Goal: Information Seeking & Learning: Learn about a topic

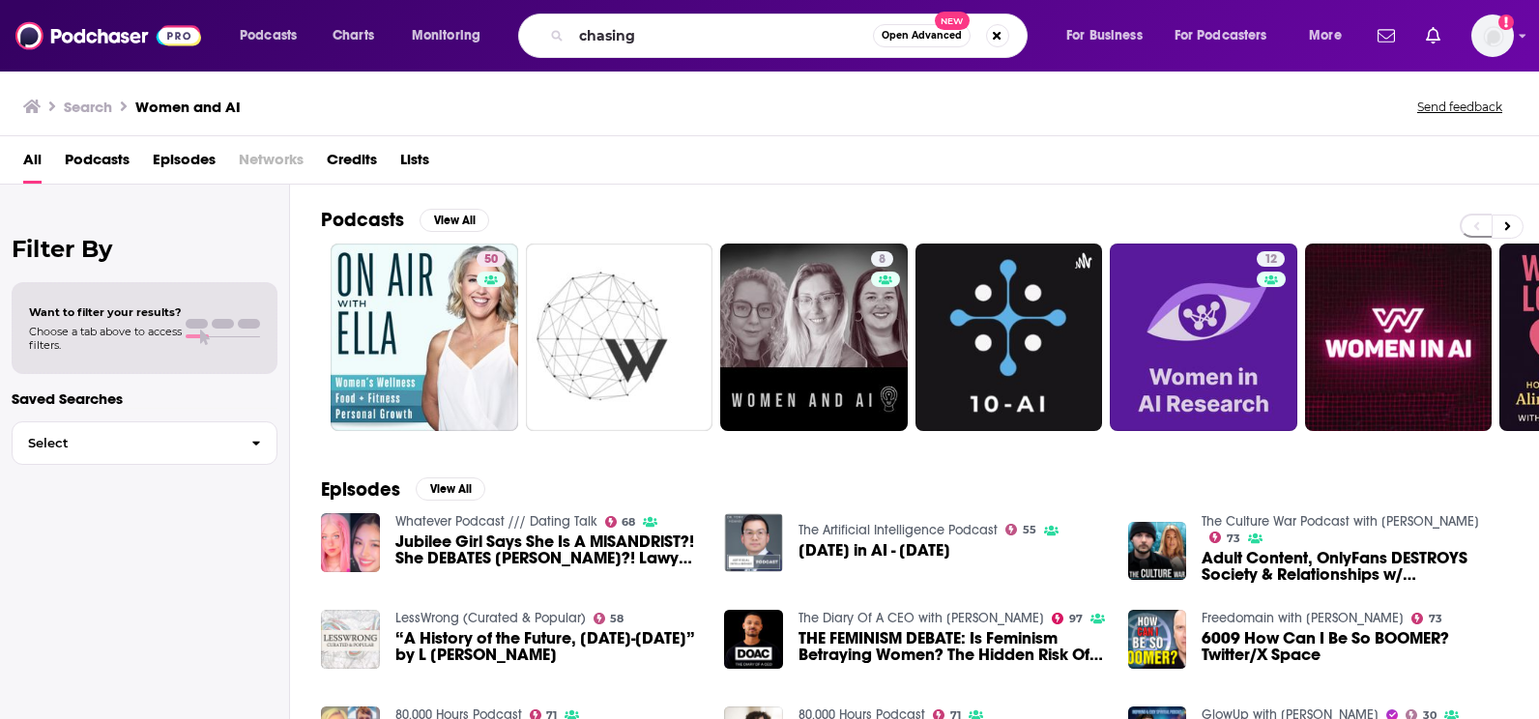
click at [624, 57] on div "chasing Open Advanced New" at bounding box center [773, 36] width 510 height 44
click at [641, 15] on div "chasing Open Advanced New" at bounding box center [773, 36] width 510 height 44
click at [641, 18] on div "chasing Open Advanced New" at bounding box center [773, 36] width 510 height 44
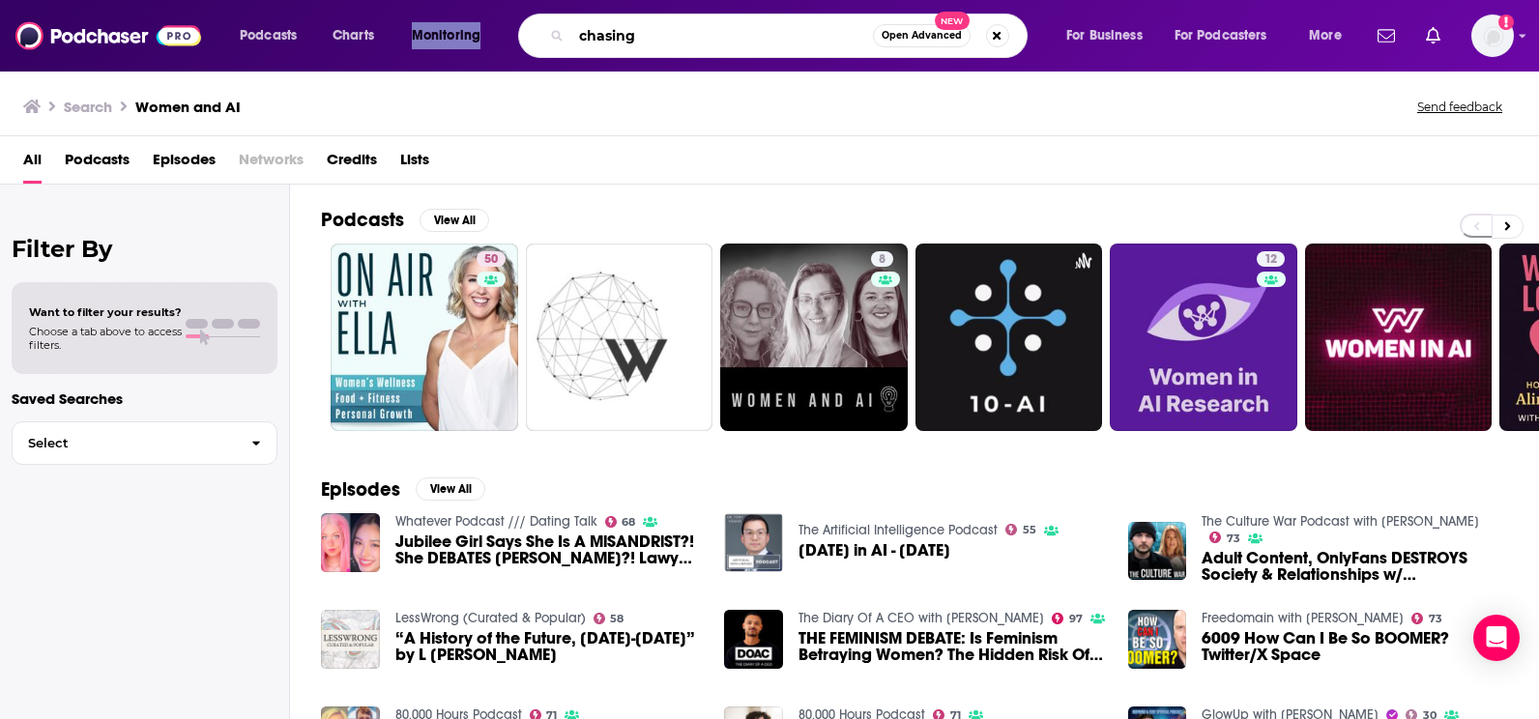
drag, startPoint x: 641, startPoint y: 18, endPoint x: 641, endPoint y: 31, distance: 12.6
click at [641, 31] on input "chasing" at bounding box center [722, 35] width 302 height 31
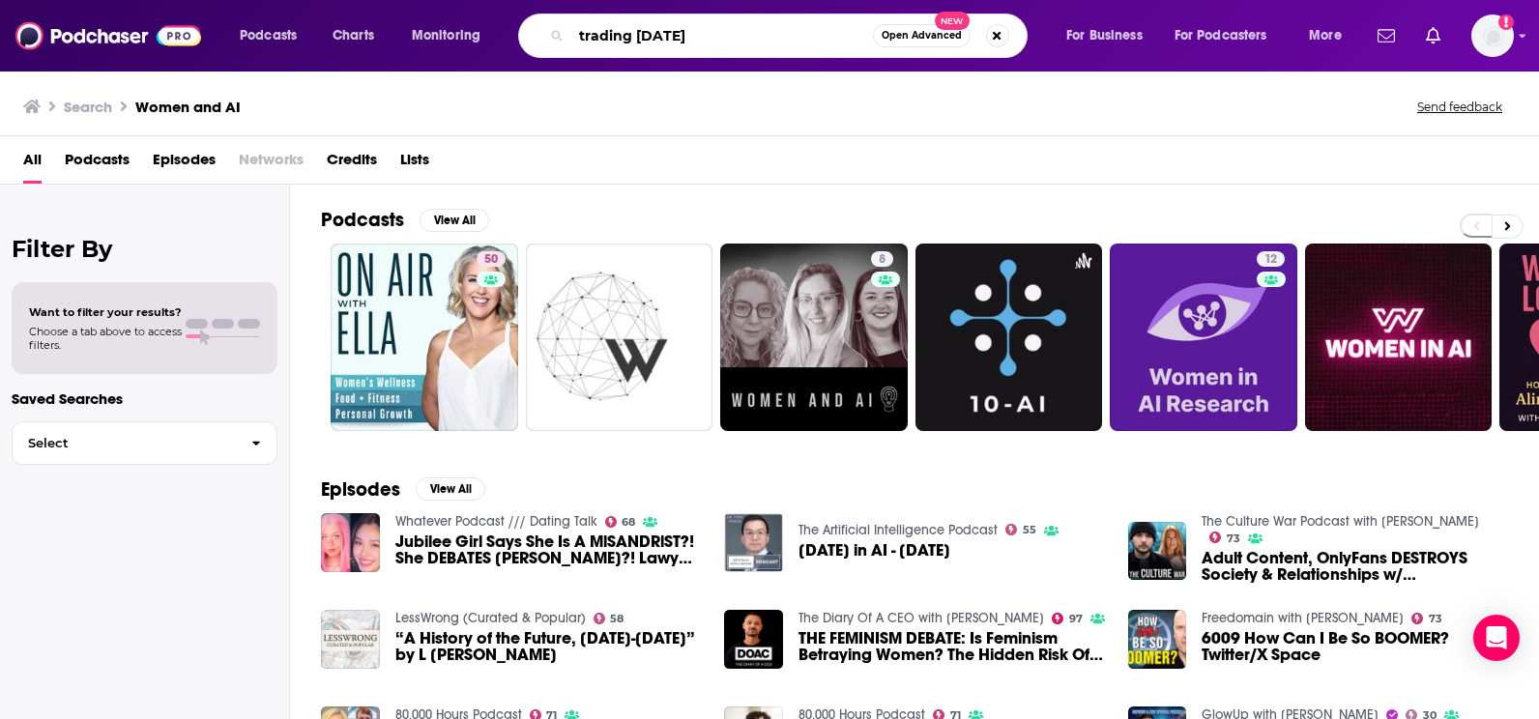
type input "trading [DATE]"
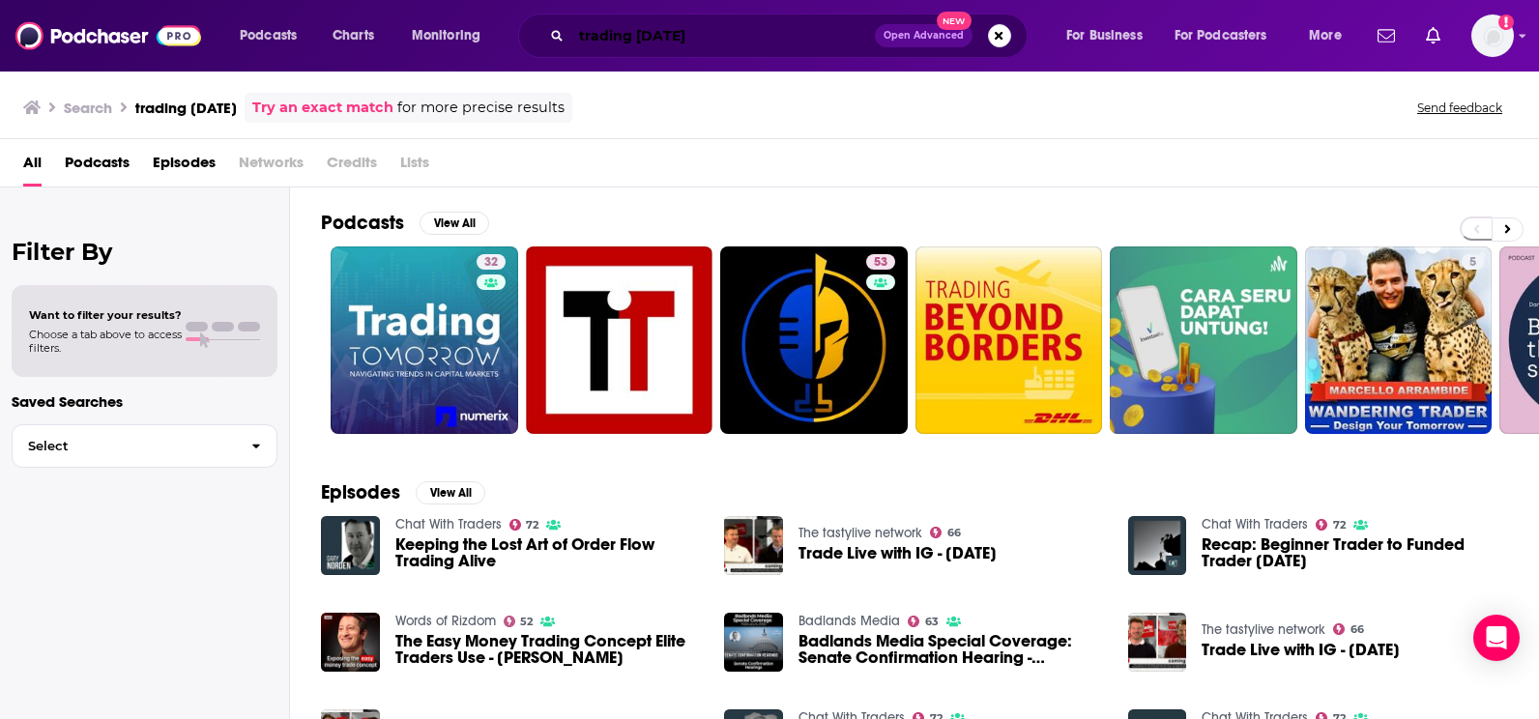
click at [757, 33] on input "trading [DATE]" at bounding box center [723, 35] width 304 height 31
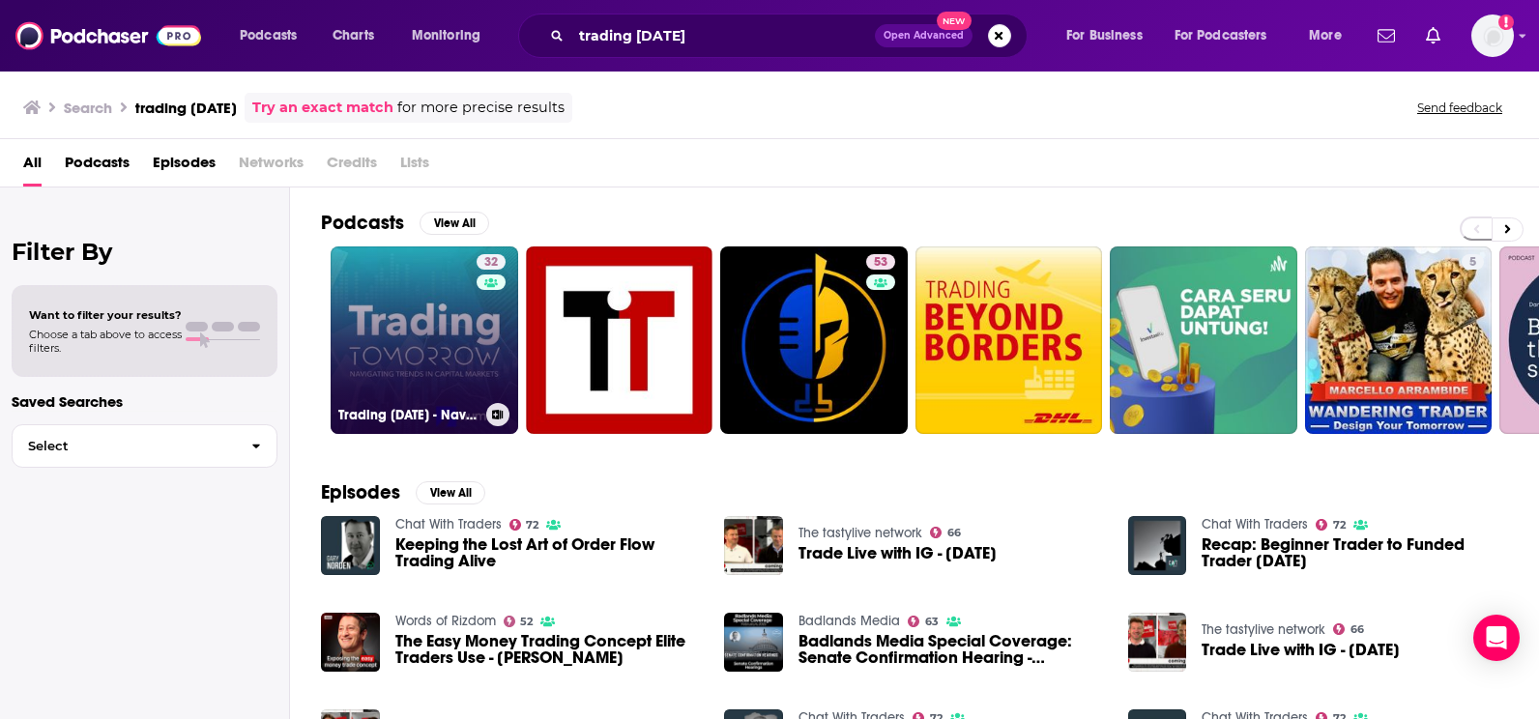
click at [442, 321] on link "32 Trading [DATE] - Navigating Trends in Capital Markets" at bounding box center [425, 341] width 188 height 188
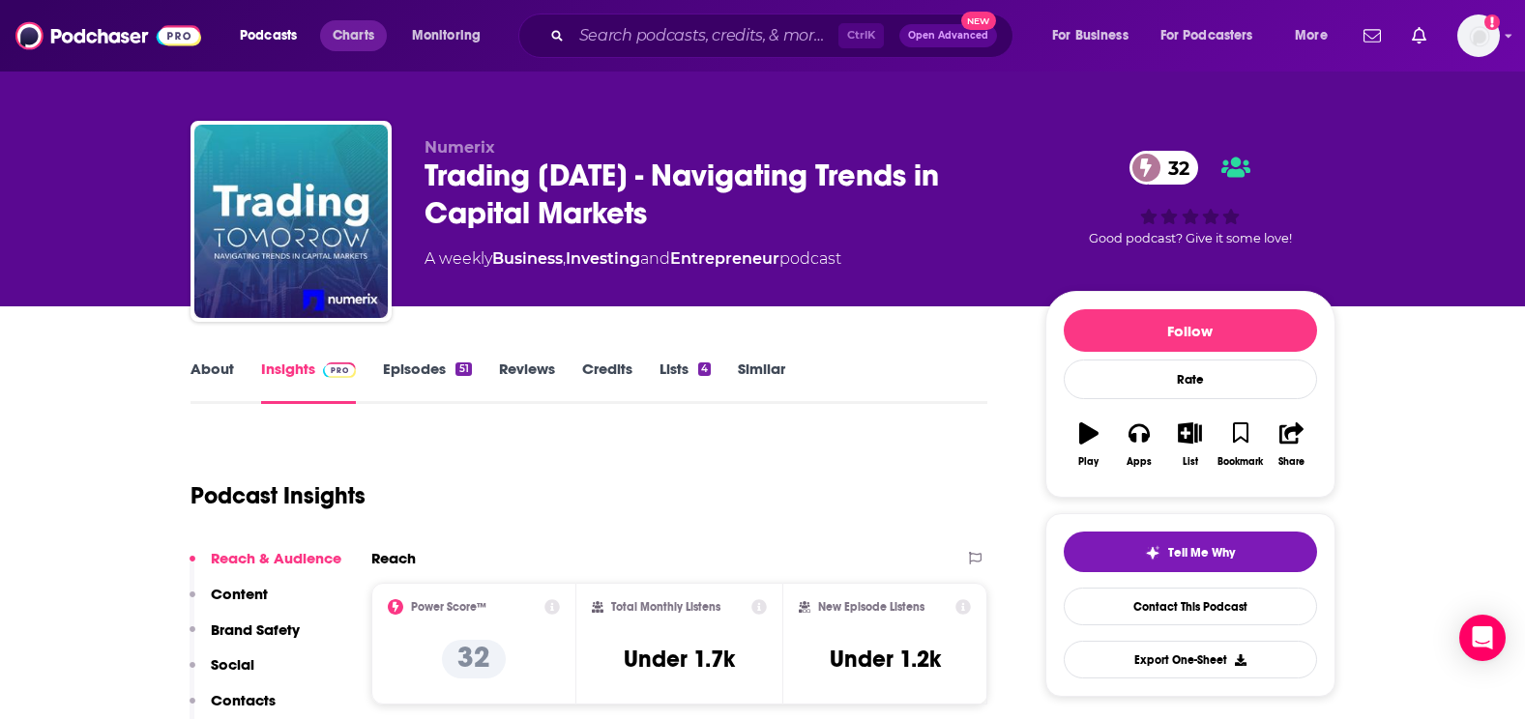
scroll to position [8, 0]
